Goal: Transaction & Acquisition: Purchase product/service

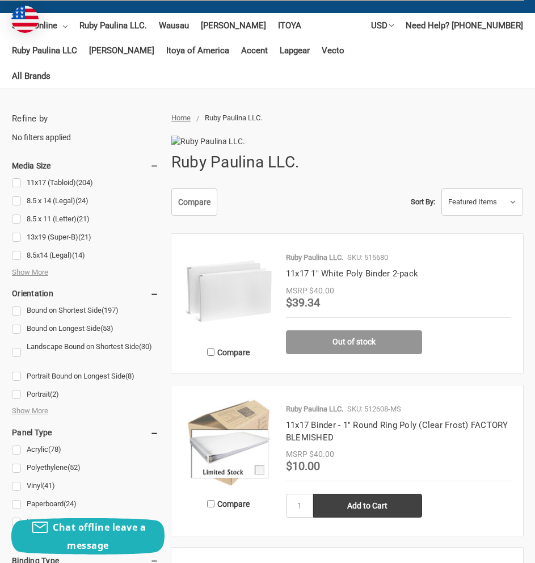
scroll to position [284, 0]
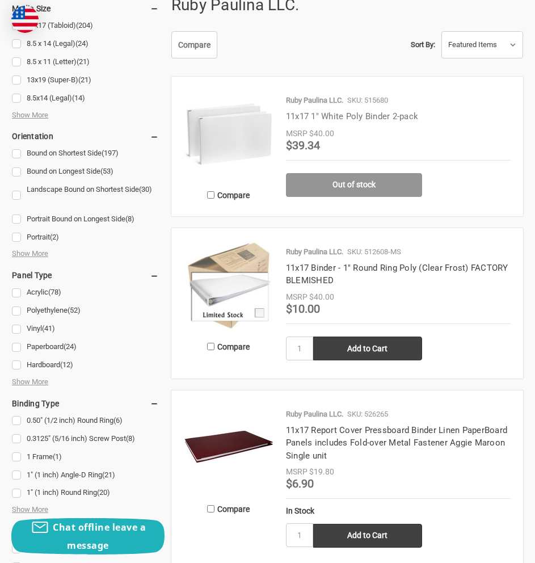
click at [332, 111] on link "11x17 1" White Poly Binder 2-pack" at bounding box center [352, 116] width 132 height 10
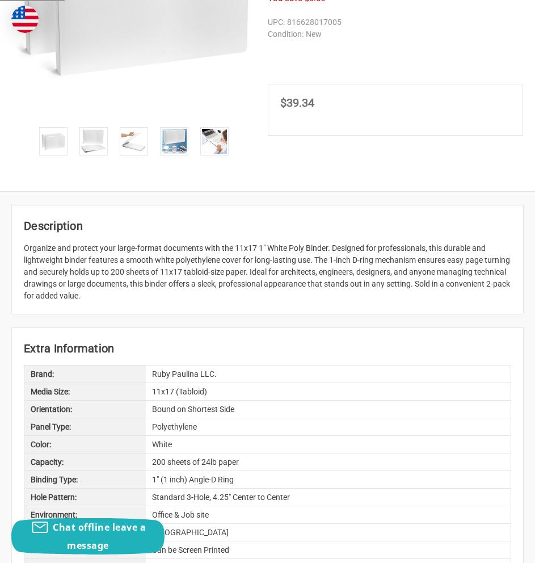
scroll to position [227, 0]
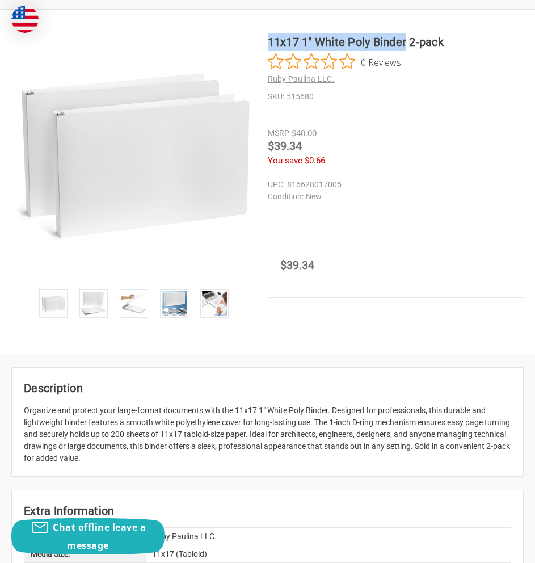
copy h1 "11x17 1" White Poly Binder"
drag, startPoint x: 405, startPoint y: 40, endPoint x: 168, endPoint y: 0, distance: 240.9
click at [261, 43] on div "11x17 1" White Poly Binder 2-pack 0 Reviews Ruby Paulina LLC. SKU: 515680" at bounding box center [267, 181] width 535 height 296
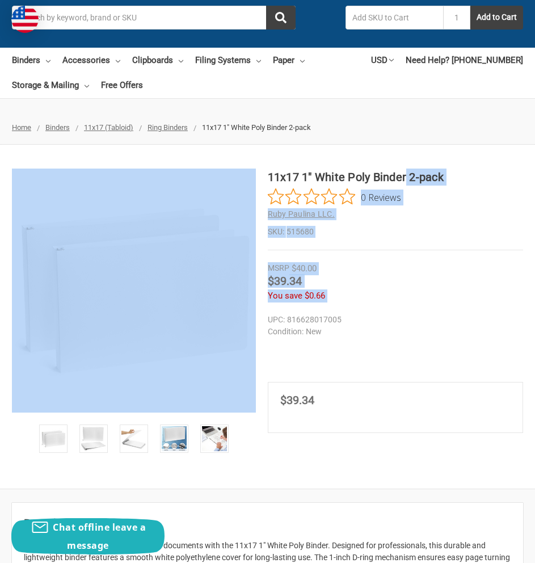
scroll to position [0, 0]
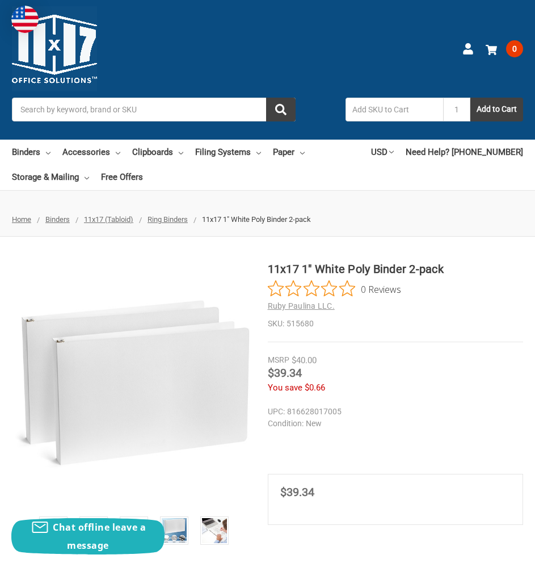
click at [111, 103] on input "Search" at bounding box center [154, 110] width 284 height 24
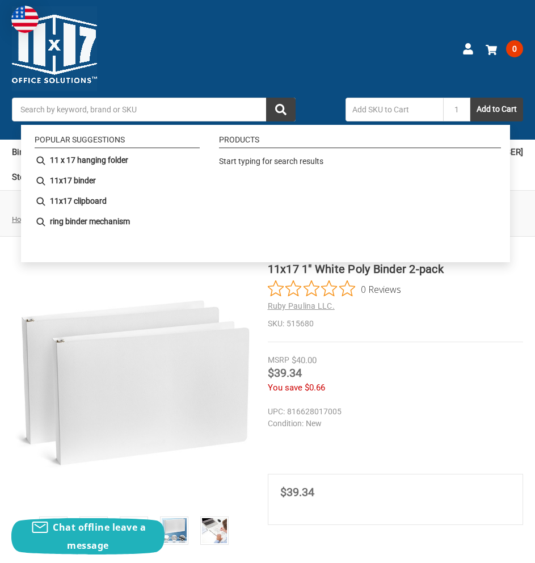
click at [151, 107] on input "Search" at bounding box center [154, 110] width 284 height 24
paste input "11x17 White Filing Folder"
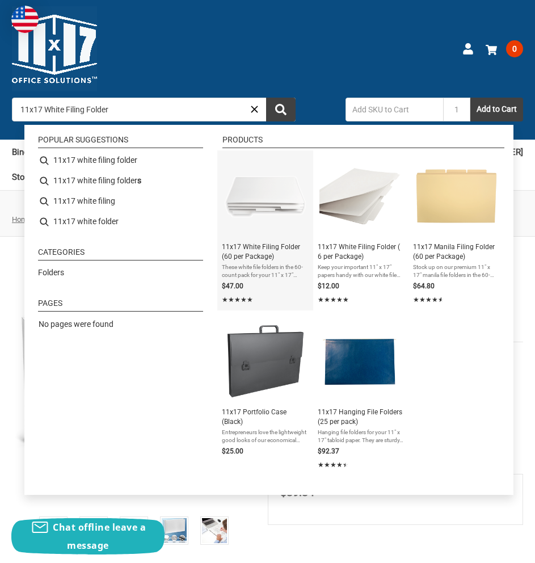
type input "11x17 White Filing Folder"
click at [235, 249] on span "11x17 White Filing Folder (60 per Package)" at bounding box center [265, 251] width 87 height 19
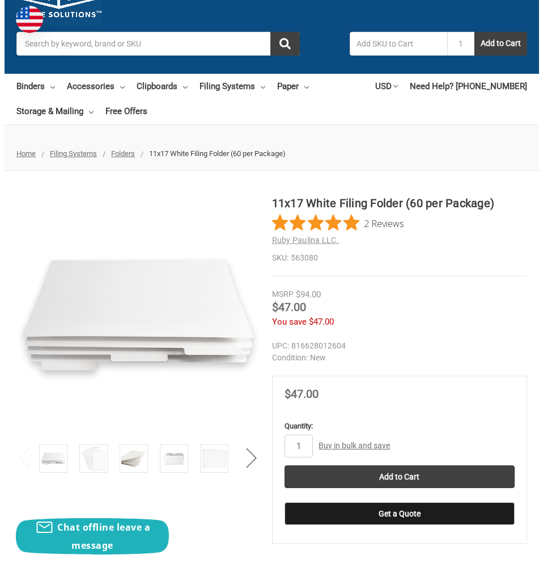
scroll to position [113, 0]
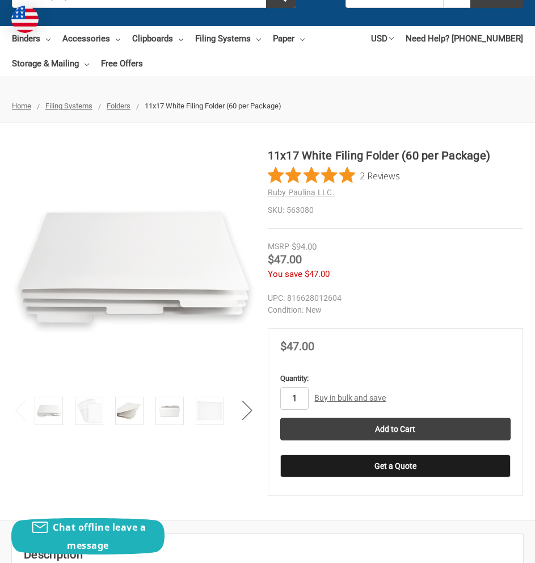
click at [294, 396] on input "1" at bounding box center [294, 398] width 28 height 23
click at [297, 396] on input "1" at bounding box center [294, 398] width 28 height 23
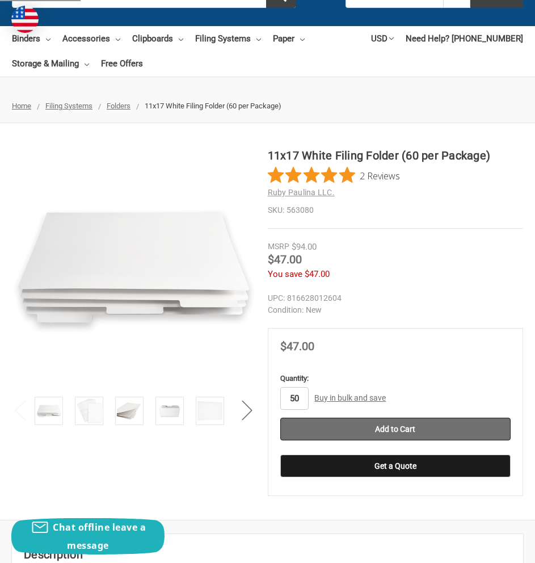
type input "50"
click at [381, 429] on input "Add to Cart" at bounding box center [395, 428] width 231 height 23
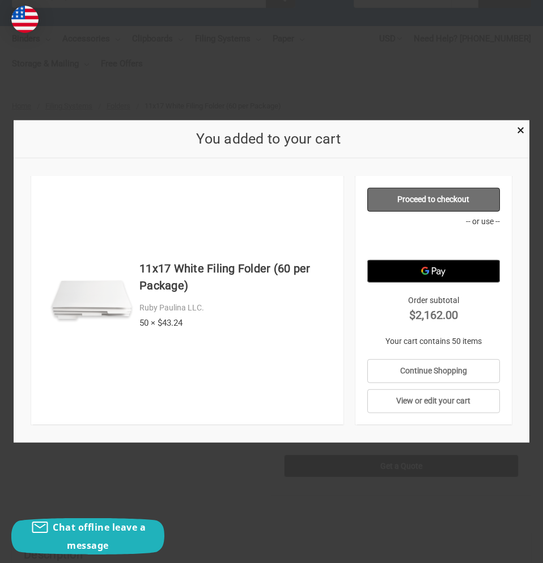
click at [422, 205] on link "Proceed to checkout" at bounding box center [433, 200] width 132 height 24
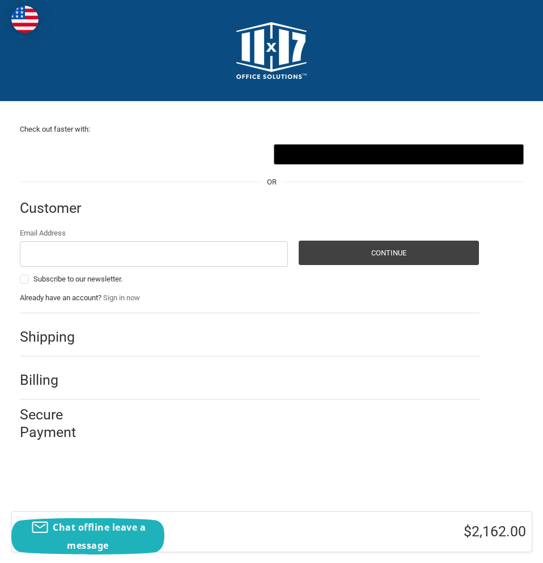
click at [168, 341] on div at bounding box center [288, 339] width 383 height 14
click at [87, 342] on div "Shipping" at bounding box center [250, 337] width 460 height 39
click at [38, 343] on h2 "Shipping" at bounding box center [53, 337] width 66 height 18
click at [51, 243] on input "Email Address" at bounding box center [154, 254] width 268 height 26
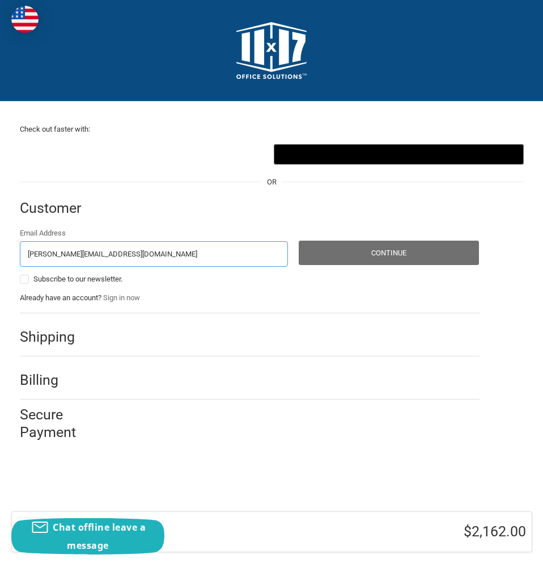
type input "zach@downingmanagement.com"
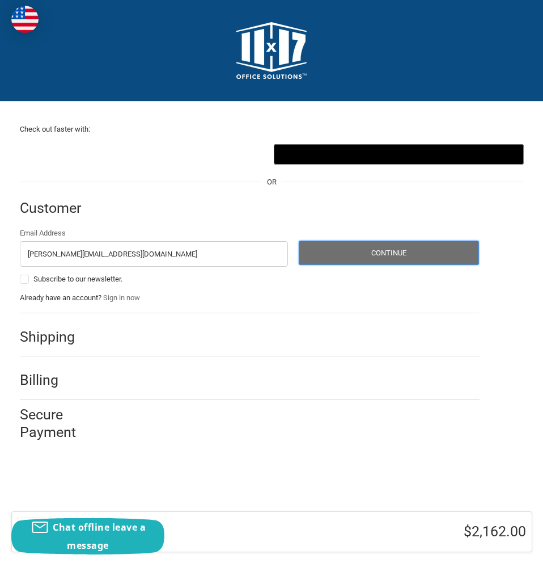
click at [345, 252] on button "Continue" at bounding box center [389, 252] width 180 height 24
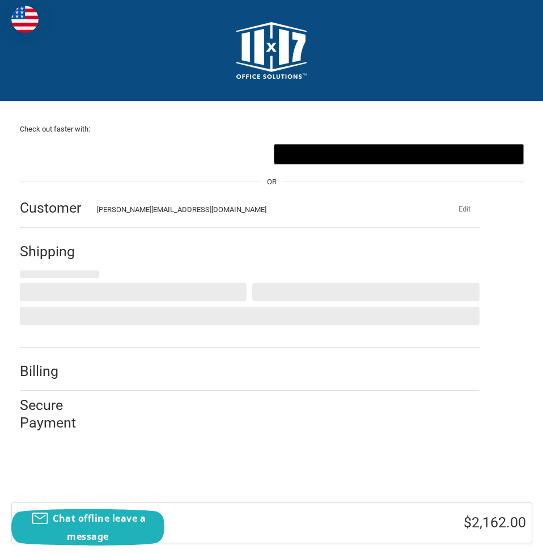
select select "US"
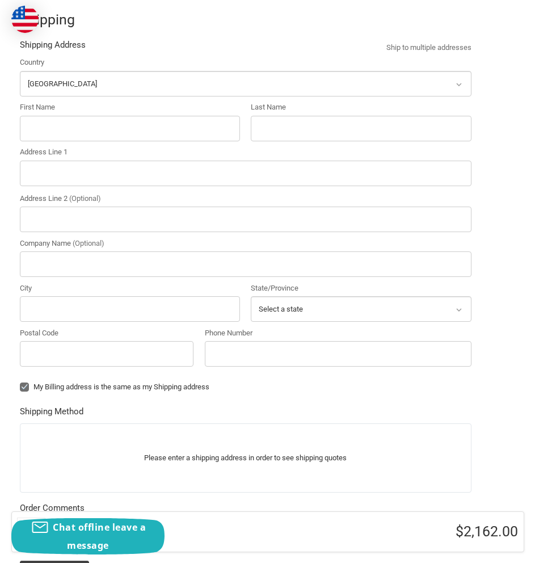
scroll to position [170, 0]
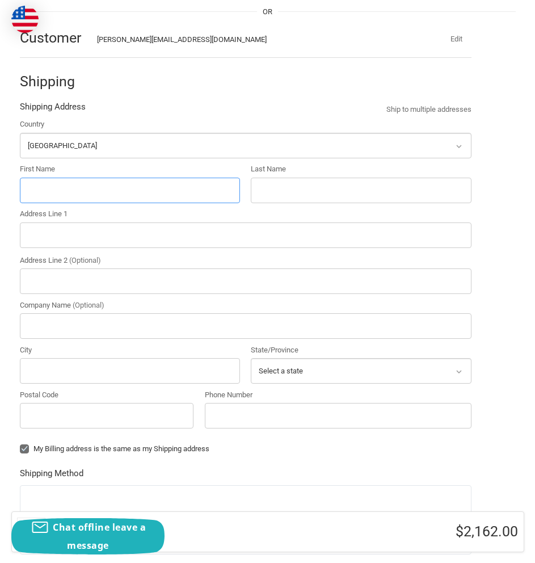
click at [88, 194] on input "First Name" at bounding box center [130, 190] width 220 height 26
type input "Blank"
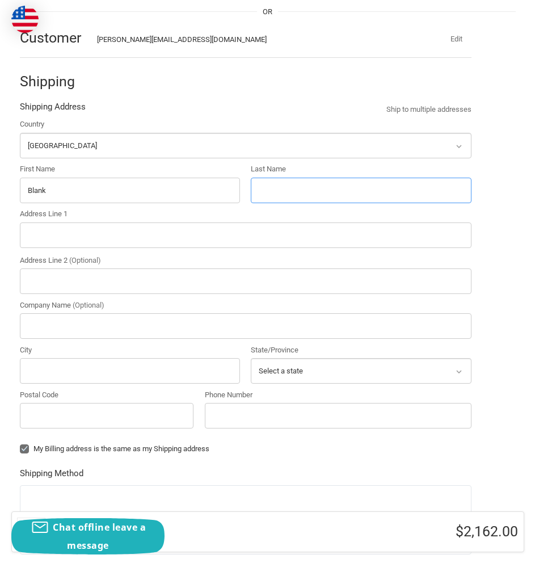
type input "L"
type input "Blank"
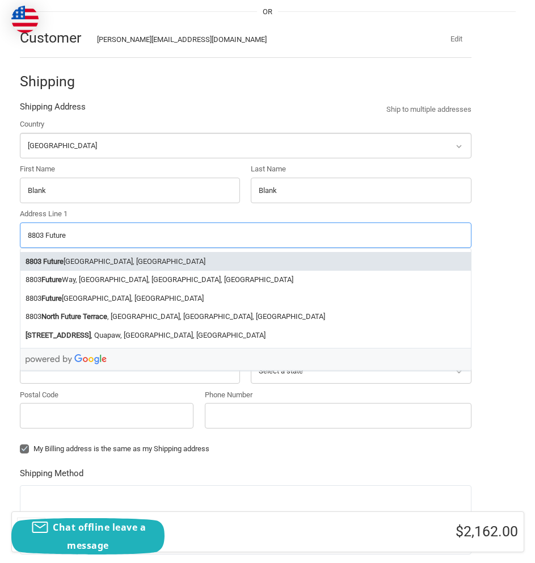
click at [105, 258] on li "8803 Future s Drive, Orlando, FL, USA" at bounding box center [245, 261] width 450 height 19
type input "8803 Futures Drive"
type input "Orlando"
type input "32819"
select select "FL"
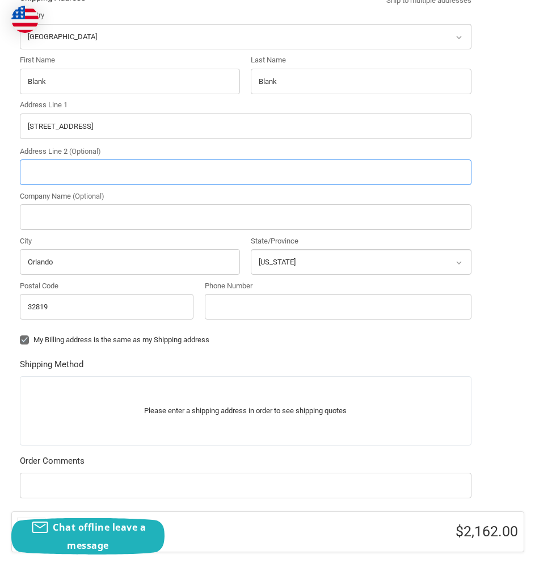
scroll to position [284, 0]
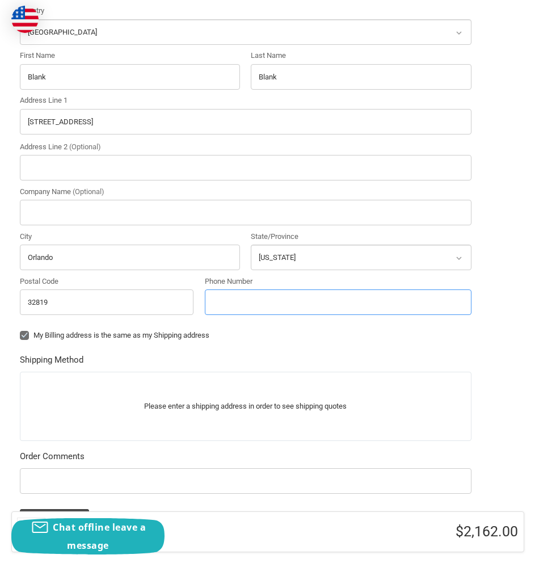
click at [264, 301] on input "Phone Number" at bounding box center [338, 302] width 267 height 26
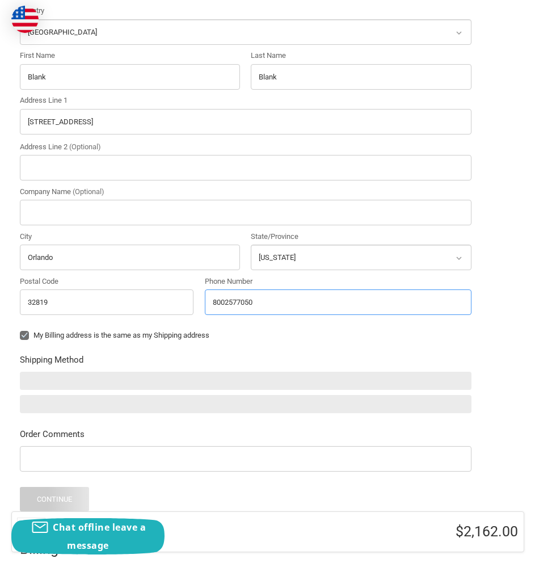
type input "8002577050"
click at [267, 325] on div "Country Select a country Afghanistan Åland Islands Albania Algeria American Sam…" at bounding box center [245, 174] width 451 height 339
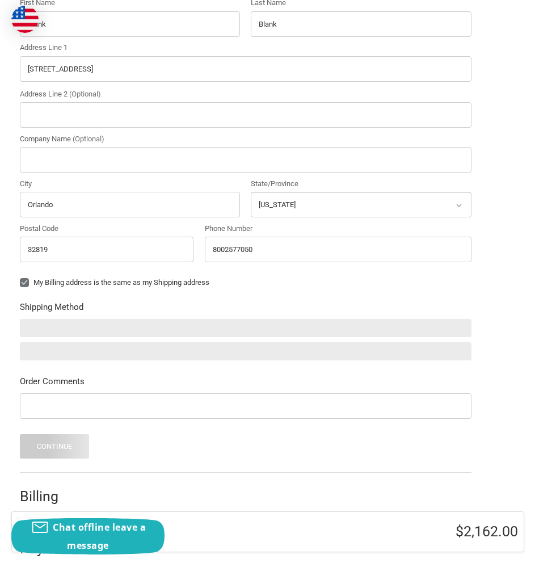
scroll to position [397, 0]
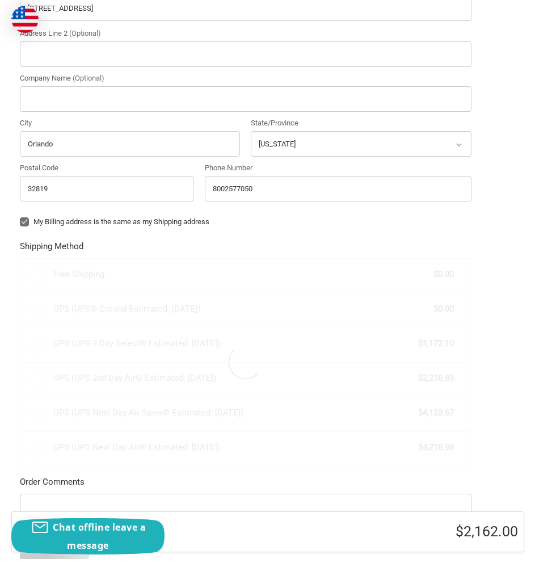
radio input "true"
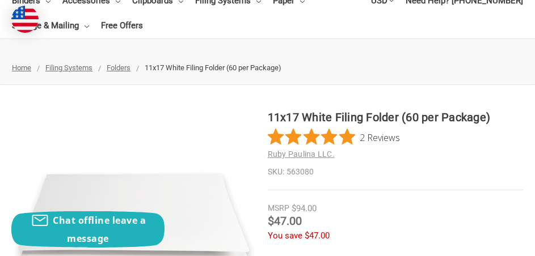
scroll to position [170, 0]
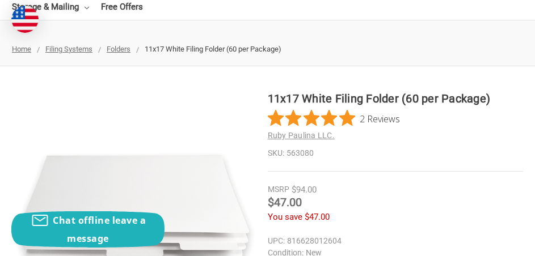
click at [337, 97] on h1 "11x17 White Filing Folder (60 per Package)" at bounding box center [396, 98] width 256 height 17
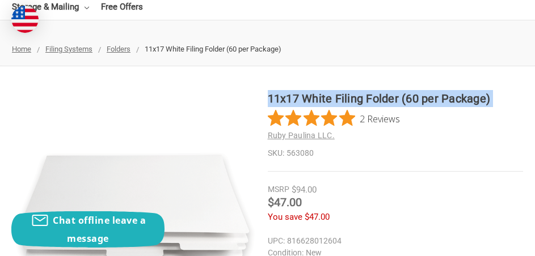
click at [337, 97] on h1 "11x17 White Filing Folder (60 per Package)" at bounding box center [396, 98] width 256 height 17
copy div "11x17 White Filing Folder (60 per Package)"
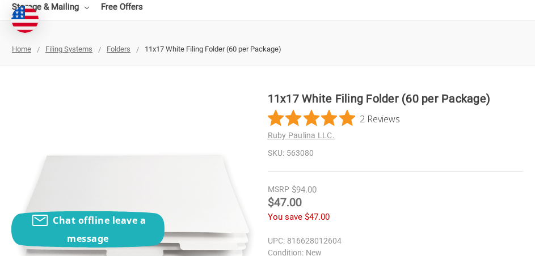
click at [288, 205] on span "$47.00" at bounding box center [285, 203] width 34 height 14
copy span "47.00"
